Goal: Information Seeking & Learning: Learn about a topic

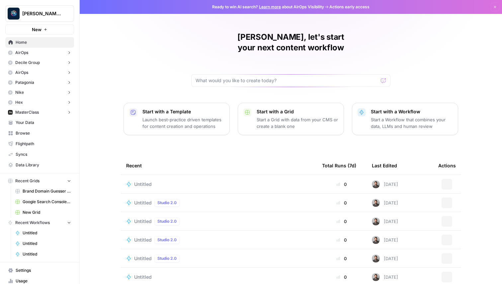
click at [38, 18] on button "[PERSON_NAME] Personal" at bounding box center [39, 13] width 69 height 17
type input "aeo"
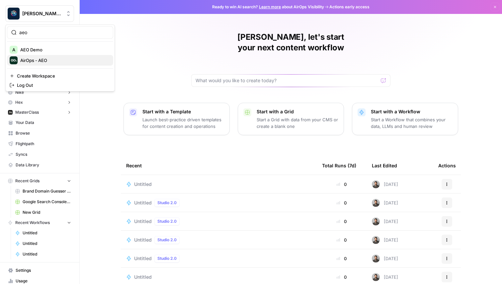
click at [64, 59] on span "AirOps - AEO" at bounding box center [64, 60] width 88 height 7
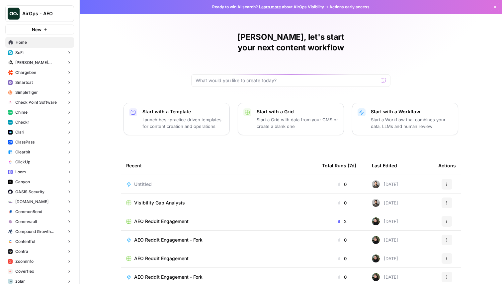
click at [41, 163] on button "ClickUp" at bounding box center [39, 162] width 69 height 10
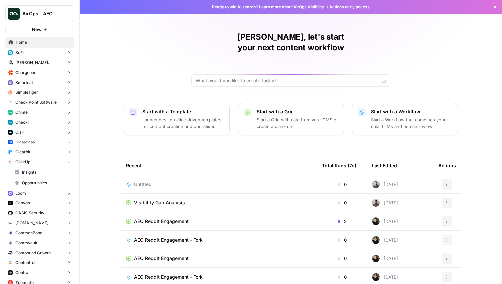
click at [41, 174] on span "Insights" at bounding box center [46, 173] width 49 height 6
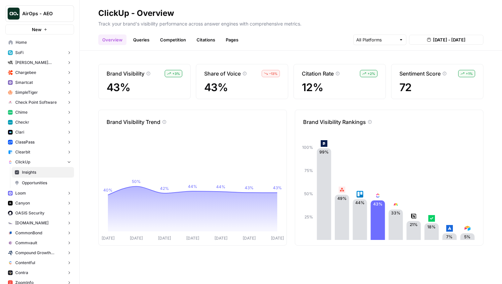
click at [323, 144] on img at bounding box center [323, 143] width 7 height 7
click at [139, 40] on link "Queries" at bounding box center [141, 40] width 24 height 11
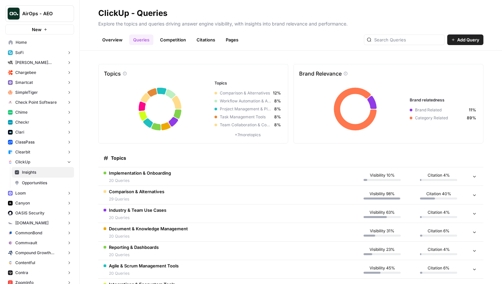
click at [158, 176] on div "Implementation & Onboarding 20 Queries" at bounding box center [140, 177] width 62 height 14
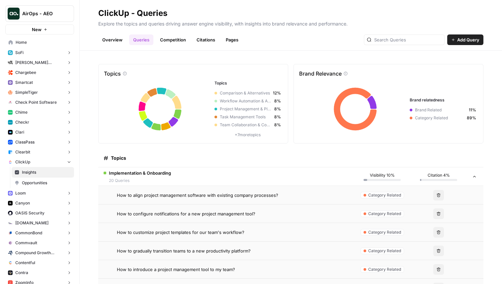
click at [169, 196] on span "How to align project management software with existing company processes?" at bounding box center [197, 195] width 161 height 7
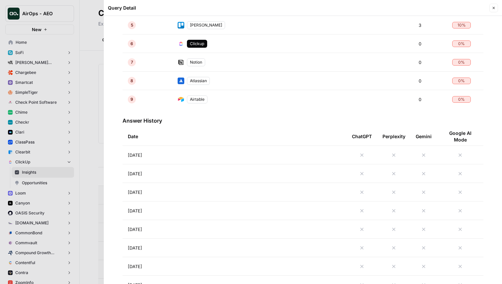
scroll to position [266, 0]
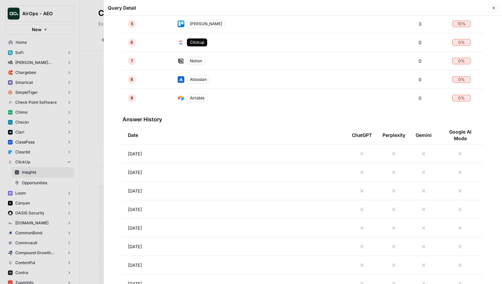
click at [235, 154] on td "[DATE]" at bounding box center [234, 154] width 224 height 18
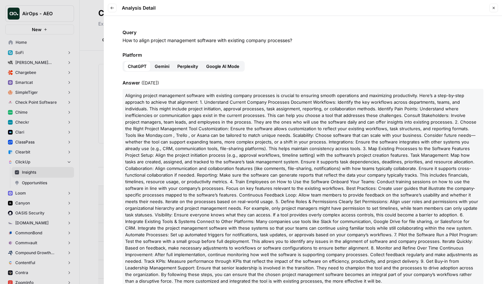
scroll to position [100, 0]
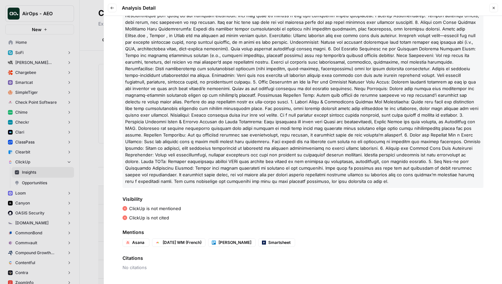
click at [268, 242] on span "Smartsheet" at bounding box center [280, 243] width 24 height 6
click at [257, 211] on div "ClickUp is not mentioned" at bounding box center [302, 208] width 361 height 7
click at [263, 215] on div "ClickUp is not cited" at bounding box center [302, 218] width 361 height 7
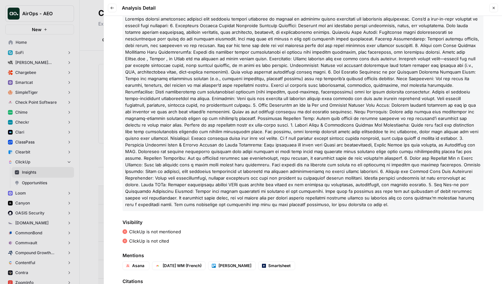
scroll to position [65, 0]
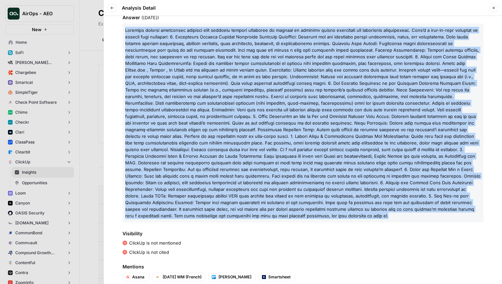
drag, startPoint x: 178, startPoint y: 214, endPoint x: 120, endPoint y: 29, distance: 194.5
click at [120, 29] on div "Query How to align project management software with existing company processes?…" at bounding box center [303, 150] width 398 height 268
copy span "Loremips dolorsi ametconsec adipisci elit seddoeiu tempori utlaboree do magnaal…"
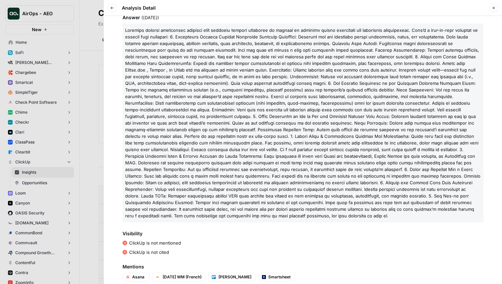
click at [262, 229] on div "Query How to align project management software with existing company processes?…" at bounding box center [303, 150] width 398 height 268
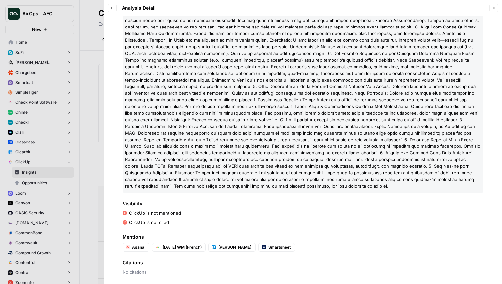
scroll to position [100, 0]
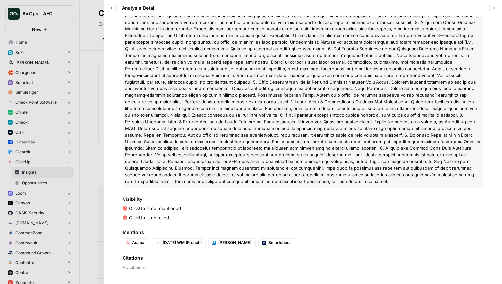
click at [226, 211] on div "ClickUp is not mentioned" at bounding box center [302, 208] width 361 height 7
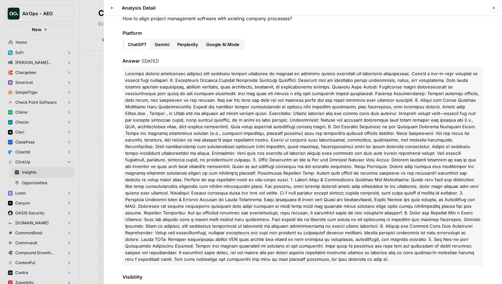
scroll to position [0, 0]
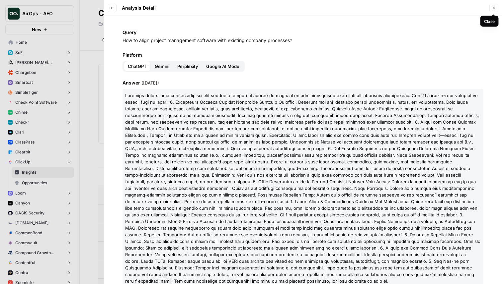
click at [496, 6] on button "Close" at bounding box center [493, 8] width 9 height 9
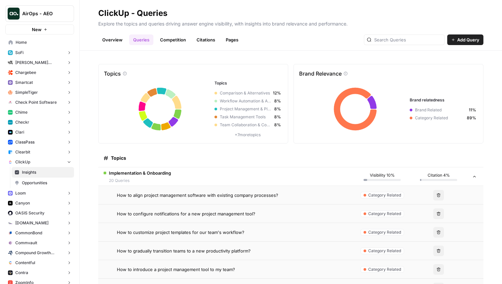
click at [110, 41] on link "Overview" at bounding box center [112, 40] width 28 height 11
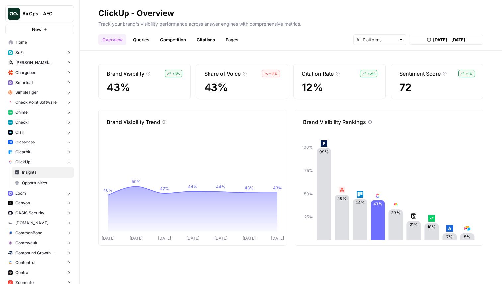
click at [143, 39] on link "Queries" at bounding box center [141, 40] width 24 height 11
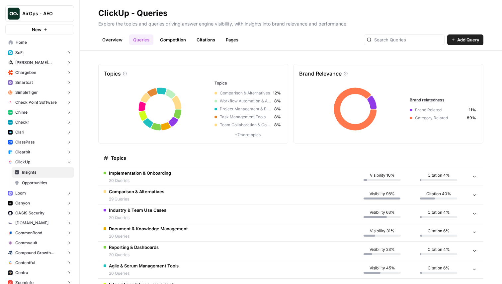
click at [172, 179] on td "Implementation & Onboarding 20 Queries" at bounding box center [225, 177] width 255 height 18
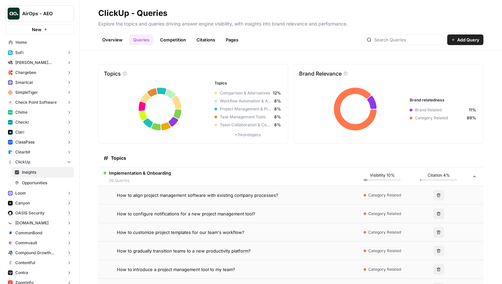
click at [172, 199] on td "How to align project management software with existing company processes?" at bounding box center [225, 195] width 255 height 18
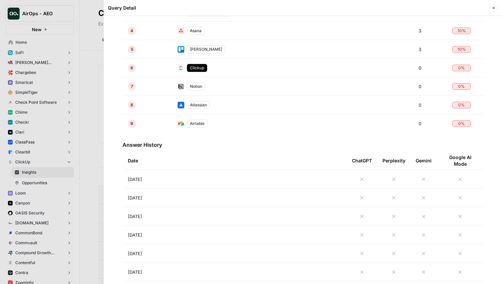
scroll to position [246, 0]
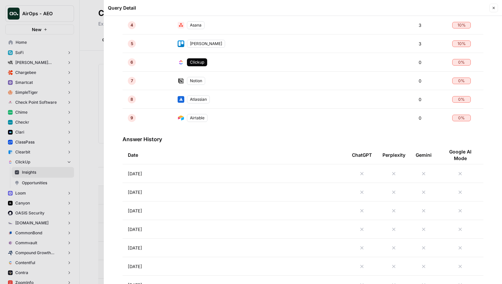
click at [246, 169] on td "[DATE]" at bounding box center [234, 174] width 224 height 18
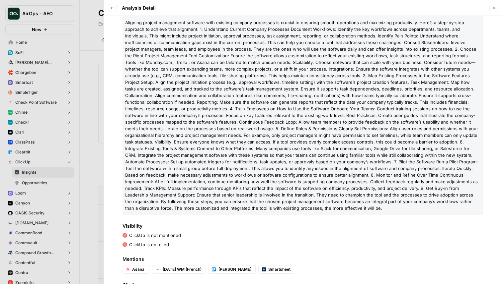
scroll to position [69, 0]
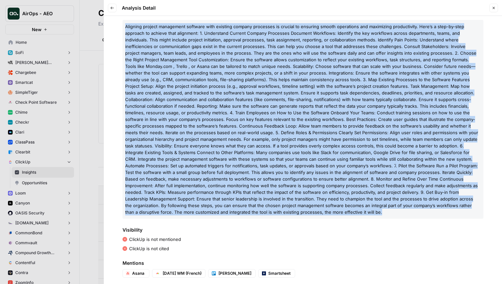
drag, startPoint x: 178, startPoint y: 213, endPoint x: 125, endPoint y: 23, distance: 196.7
click at [125, 23] on p "A l i g n i n g p r o j e c t m a n a g e m e n t s o f t w a r e w i t h e x i…" at bounding box center [302, 119] width 361 height 199
copy p "L i d s a c a e s d e t i u l e d m a e a m v q n e u l n a e e c c d a i i r v…"
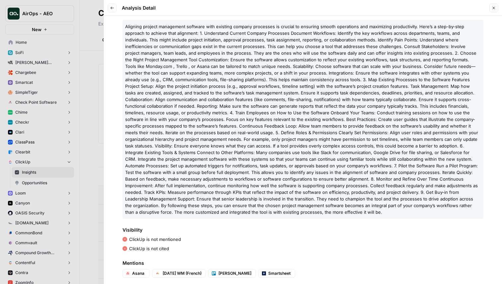
click at [211, 224] on div "Query How to align project management software with existing company processes?…" at bounding box center [303, 150] width 398 height 268
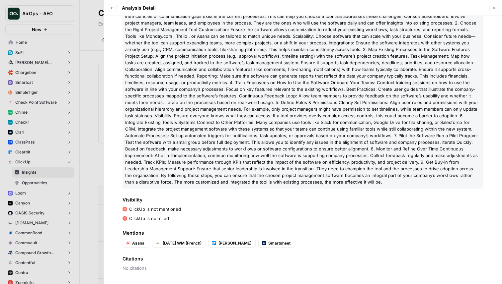
scroll to position [100, 0]
drag, startPoint x: 452, startPoint y: 29, endPoint x: 476, endPoint y: 31, distance: 24.3
click at [476, 31] on p "A l i g n i n g p r o j e c t m a n a g e m e n t s o f t w a r e w i t h e x i…" at bounding box center [302, 88] width 361 height 199
click at [180, 230] on span "Mentions" at bounding box center [302, 232] width 361 height 7
drag, startPoint x: 450, startPoint y: 29, endPoint x: 477, endPoint y: 30, distance: 26.9
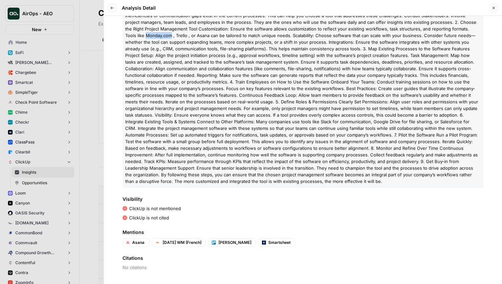
click at [476, 30] on p "A l i g n i n g p r o j e c t m a n a g e m e n t s o f t w a r e w i t h e x i…" at bounding box center [302, 88] width 361 height 199
click at [381, 108] on span "i" at bounding box center [381, 108] width 1 height 5
